Goal: Navigation & Orientation: Find specific page/section

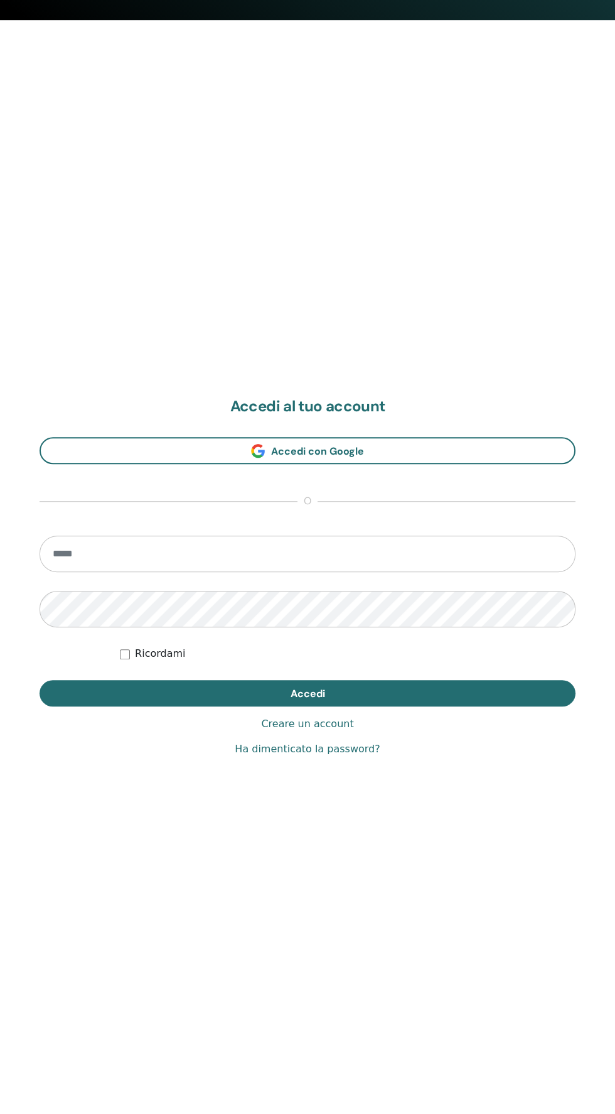
scroll to position [1114, 0]
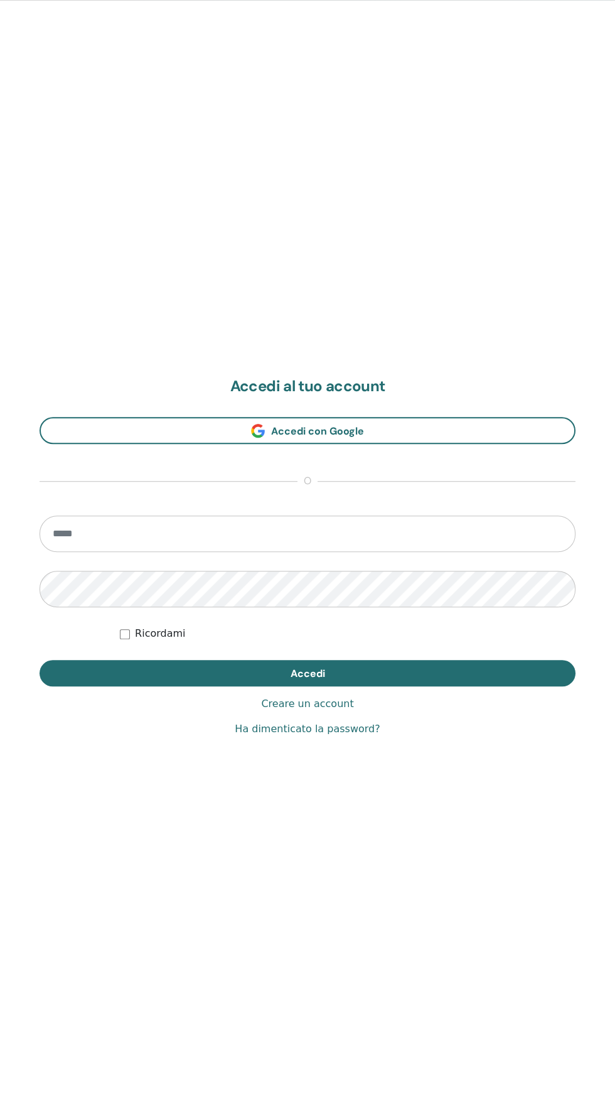
click at [542, 540] on input "email" at bounding box center [308, 533] width 536 height 36
type input "**********"
click at [40, 660] on button "Accedi" at bounding box center [308, 673] width 536 height 26
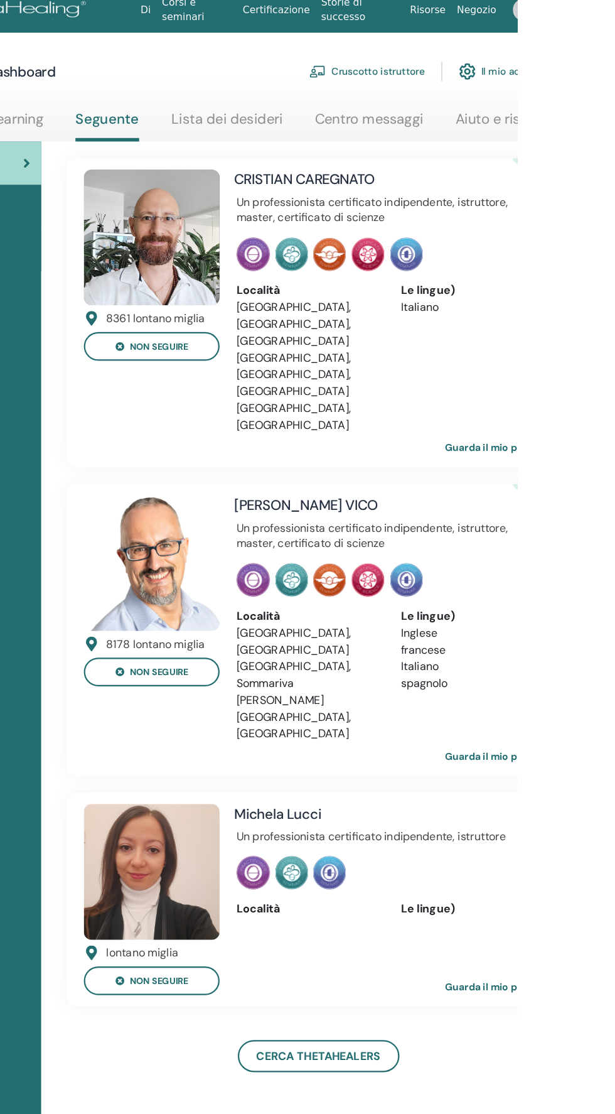
click at [615, 883] on link "Guarda il mio profilo" at bounding box center [604, 895] width 107 height 25
click at [590, 883] on link "Guarda il mio profilo" at bounding box center [604, 895] width 107 height 25
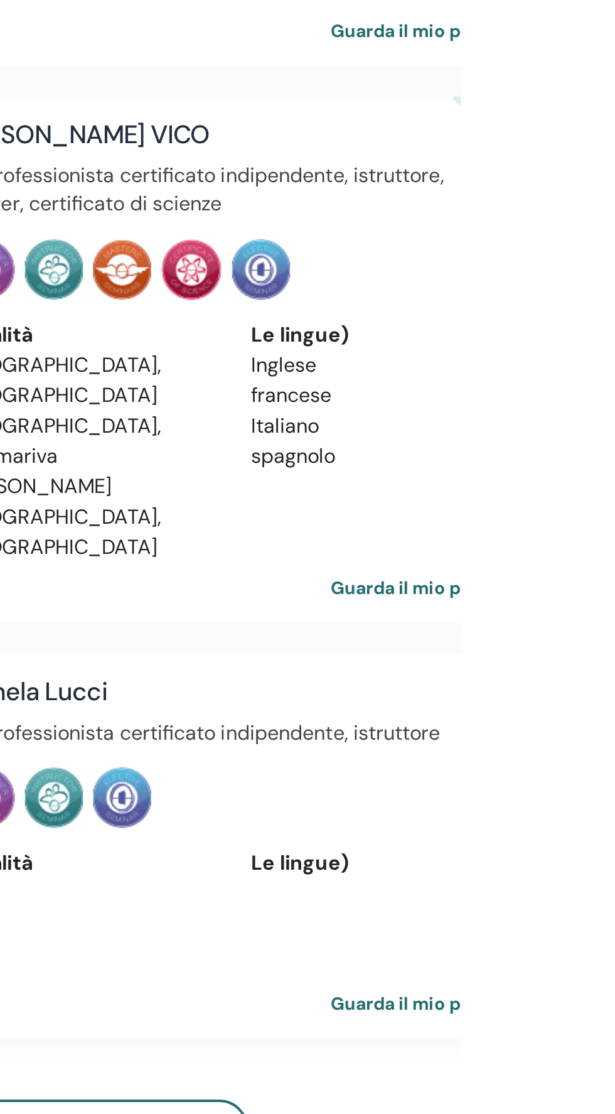
click at [590, 883] on link "Guarda il mio profilo" at bounding box center [604, 895] width 107 height 25
click at [615, 883] on link "Guarda il mio profilo" at bounding box center [604, 895] width 107 height 25
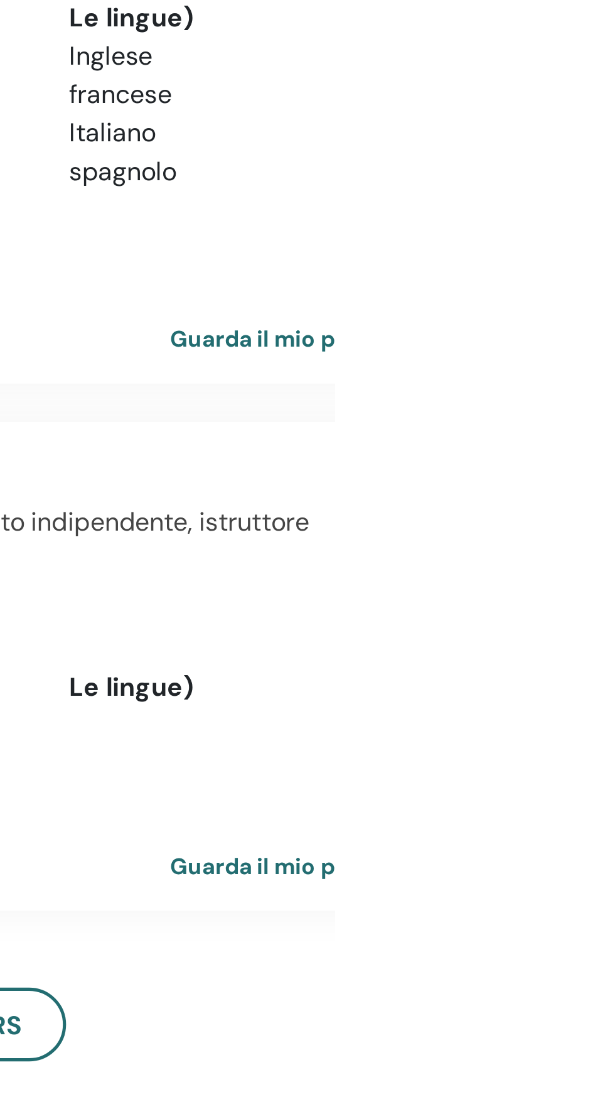
click at [581, 883] on link "Guarda il mio profilo" at bounding box center [604, 895] width 107 height 25
click at [584, 883] on link "Guarda il mio profilo" at bounding box center [604, 895] width 107 height 25
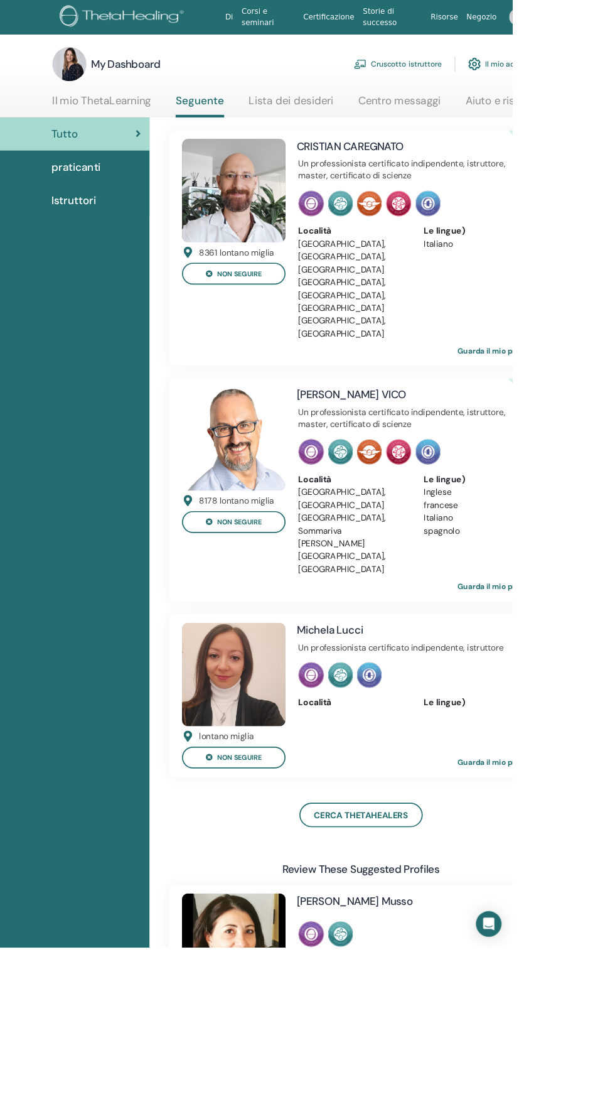
click at [615, 883] on link "Guarda il mio profilo" at bounding box center [604, 895] width 107 height 25
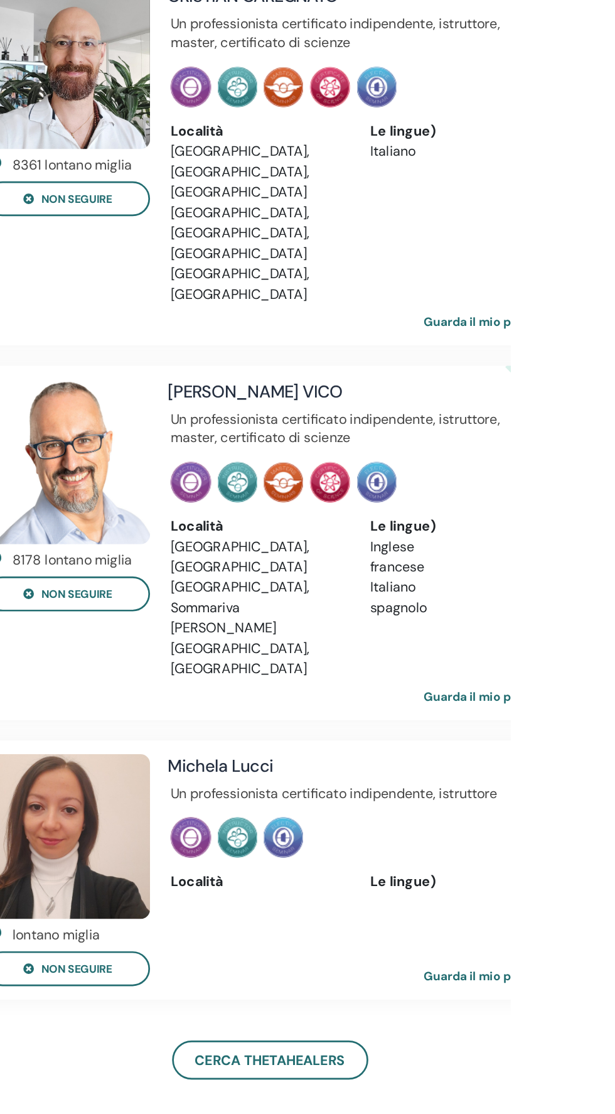
click at [615, 883] on link "Guarda il mio profilo" at bounding box center [604, 895] width 107 height 25
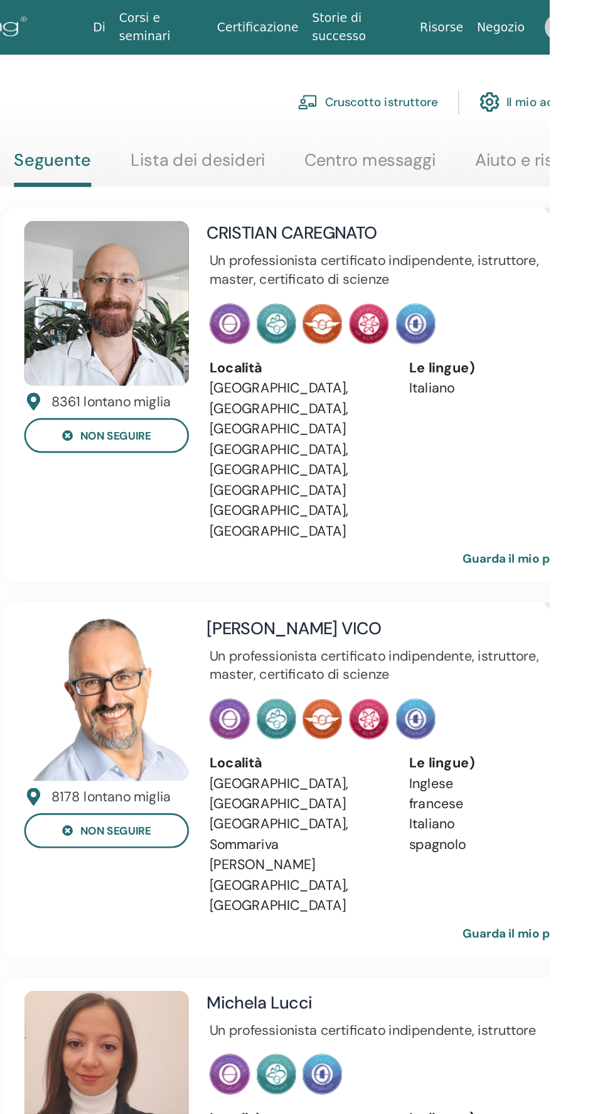
click at [344, 115] on link "Lista dei desideri" at bounding box center [355, 123] width 100 height 24
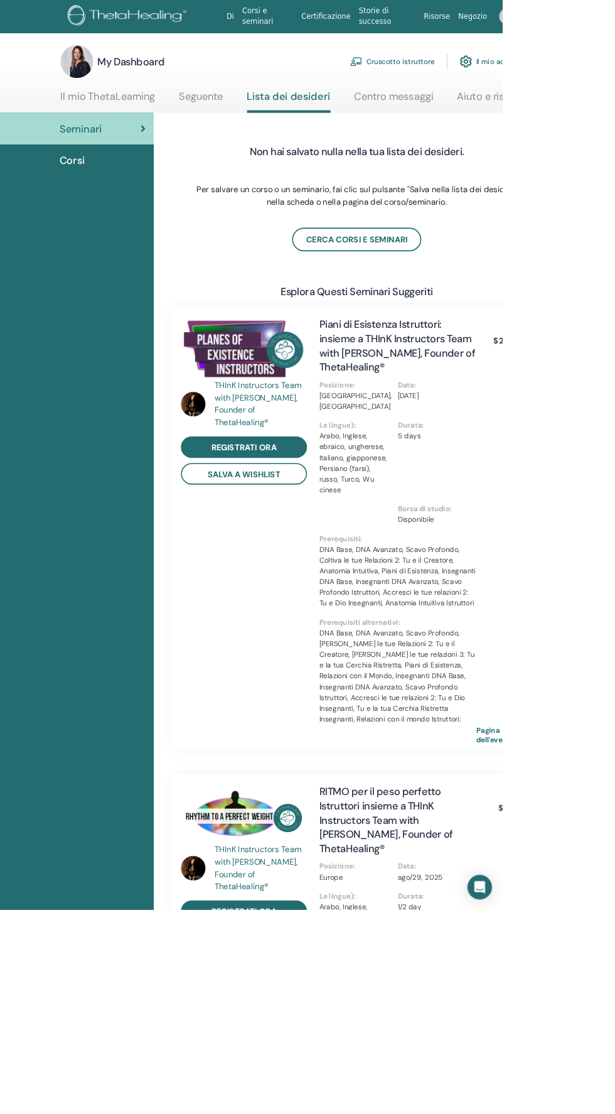
click at [89, 207] on link "Corsi" at bounding box center [94, 196] width 188 height 39
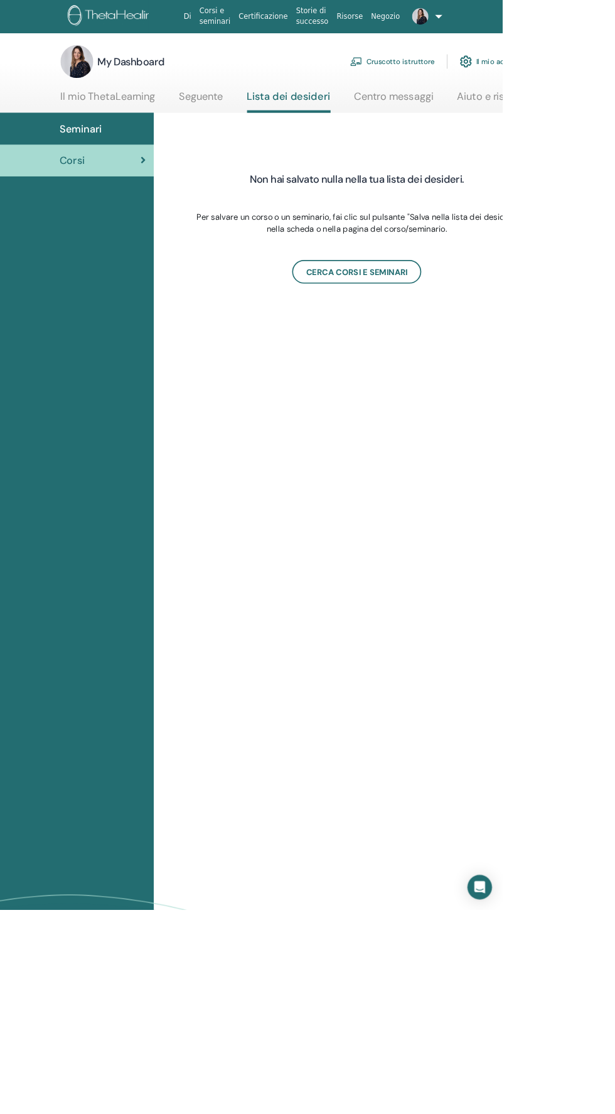
click at [441, 123] on link "Centro messaggi" at bounding box center [482, 123] width 97 height 24
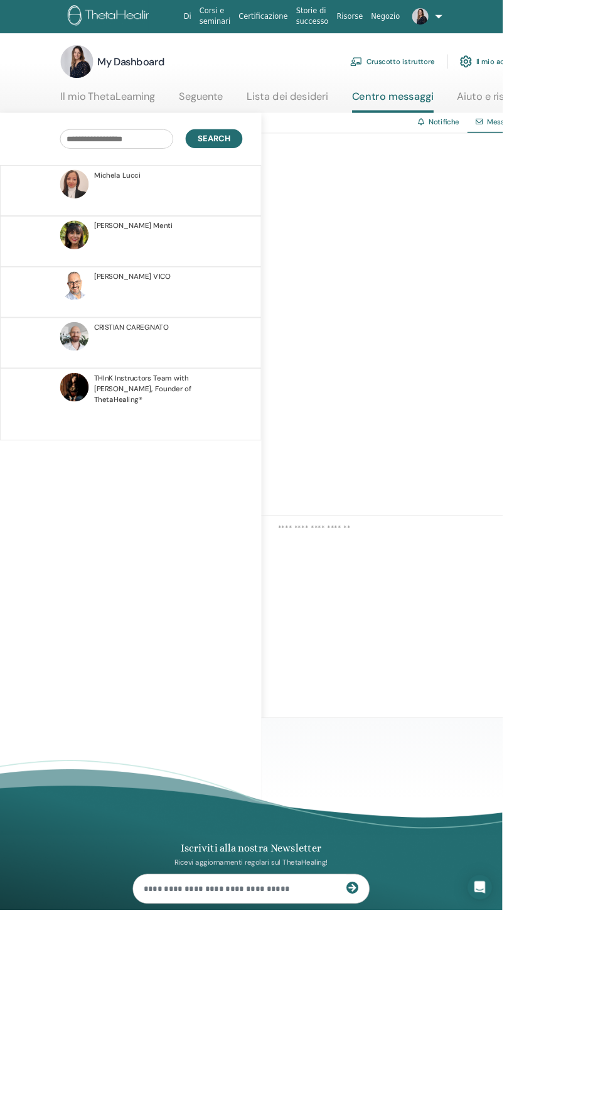
click at [105, 134] on link "Il mio ThetaLearning" at bounding box center [132, 123] width 116 height 24
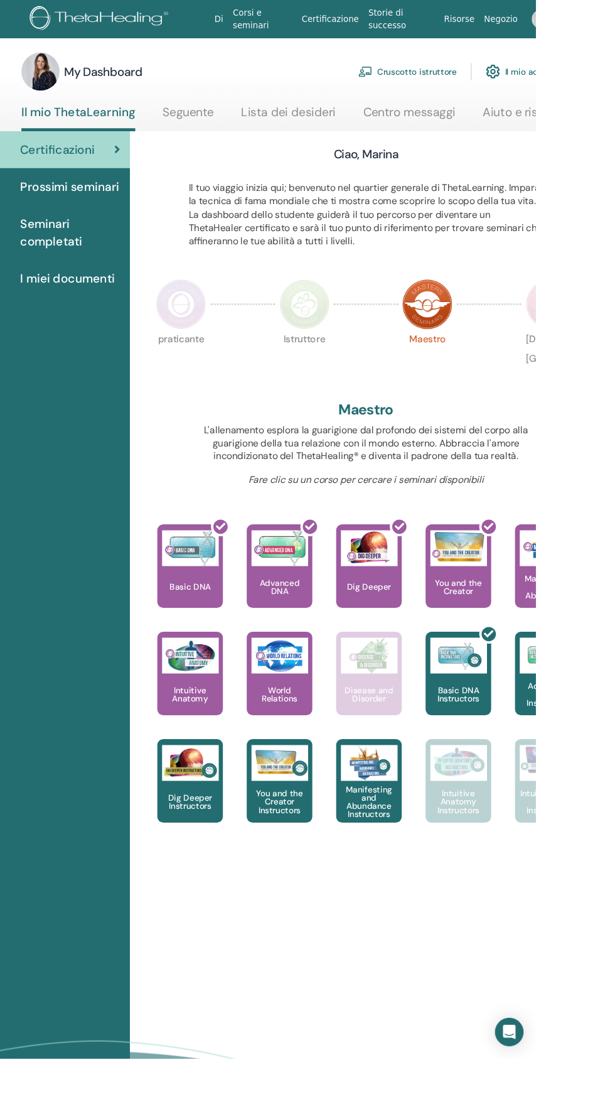
click at [95, 247] on span "Seminari completati" at bounding box center [125, 245] width 105 height 38
click at [93, 203] on span "Prossimi seminari" at bounding box center [125, 196] width 104 height 19
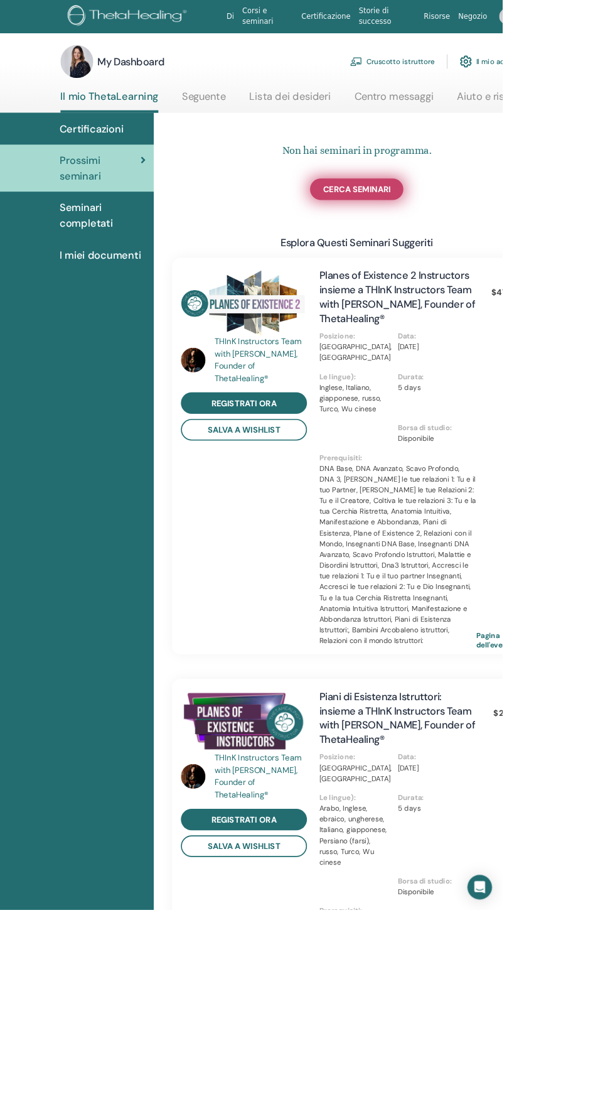
click at [412, 232] on span "CERCA SEMINARI" at bounding box center [437, 231] width 83 height 13
